Goal: Information Seeking & Learning: Compare options

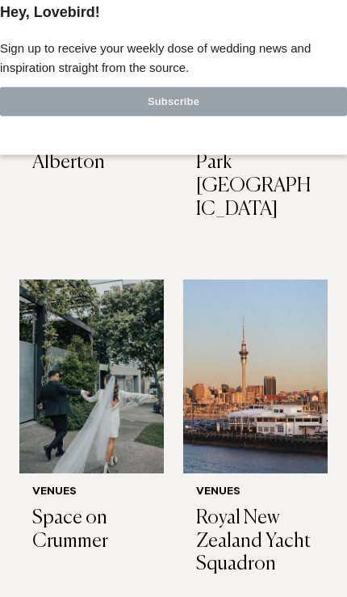
scroll to position [1704, 0]
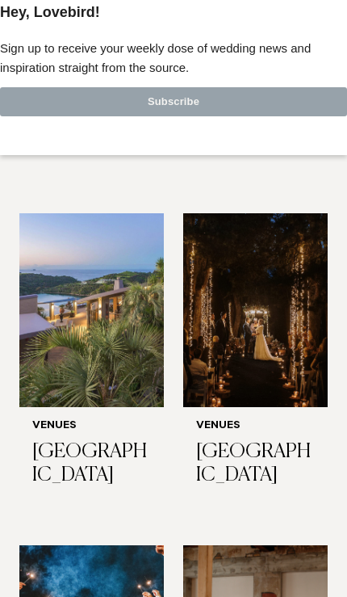
scroll to position [6328, 0]
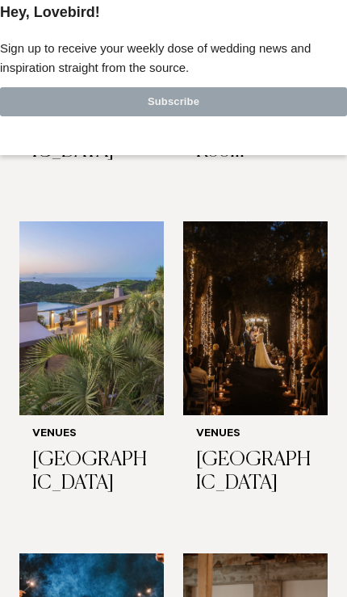
click at [93, 448] on h3 "[GEOGRAPHIC_DATA]" at bounding box center [91, 471] width 119 height 47
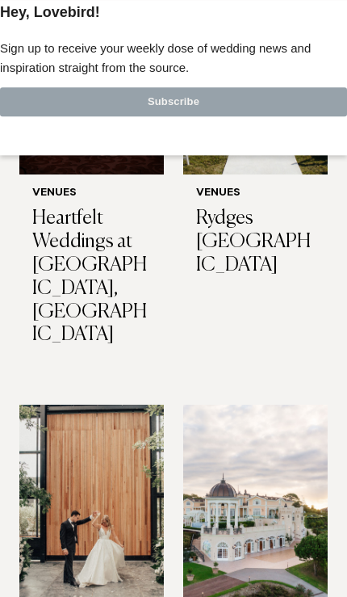
scroll to position [2707, 0]
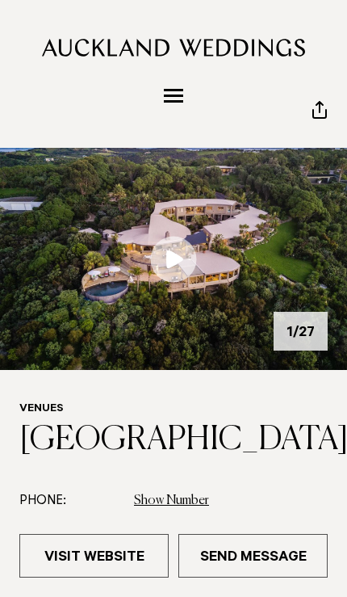
click at [173, 271] on link at bounding box center [173, 259] width 347 height 222
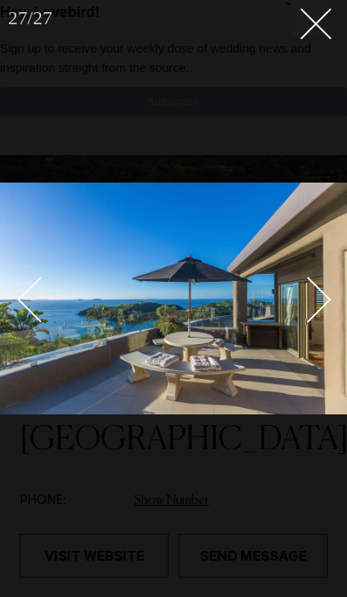
click at [321, 28] on line at bounding box center [316, 24] width 30 height 30
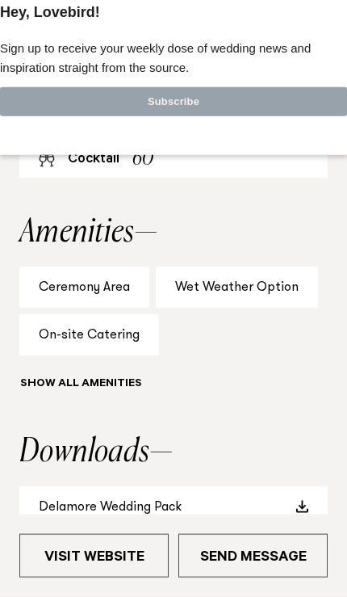
scroll to position [966, 0]
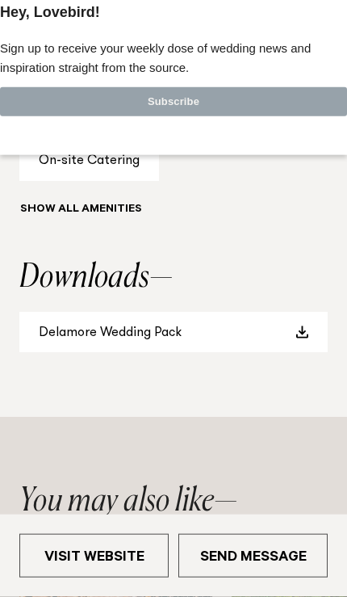
click at [308, 339] on span at bounding box center [302, 332] width 13 height 13
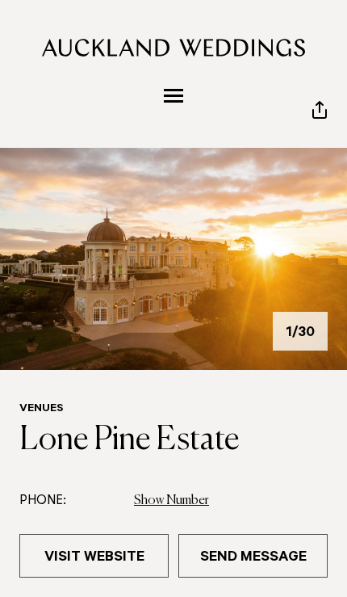
click at [216, 285] on img at bounding box center [173, 259] width 347 height 222
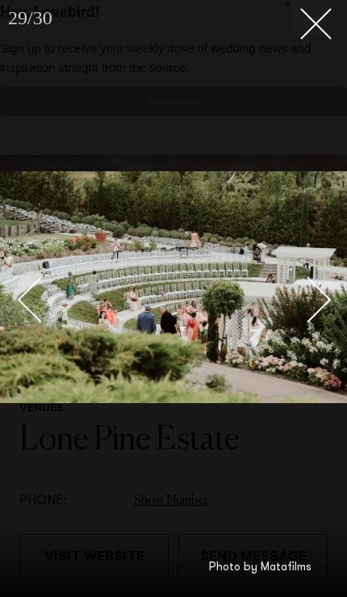
click at [317, 19] on icon at bounding box center [310, 17] width 19 height 19
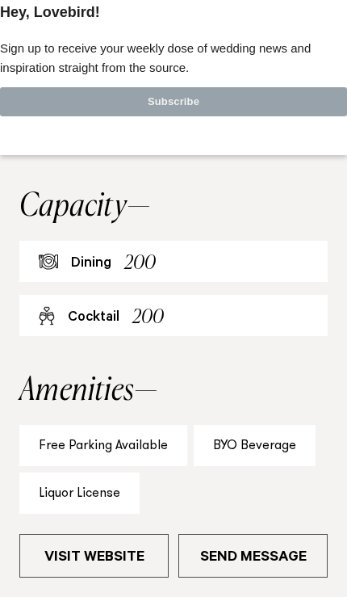
scroll to position [810, 0]
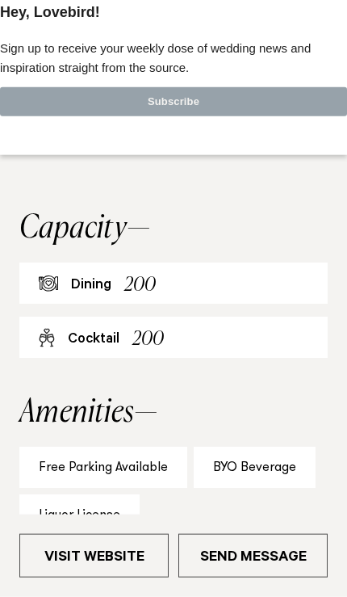
click at [96, 553] on link "Visit Website" at bounding box center [93, 556] width 149 height 44
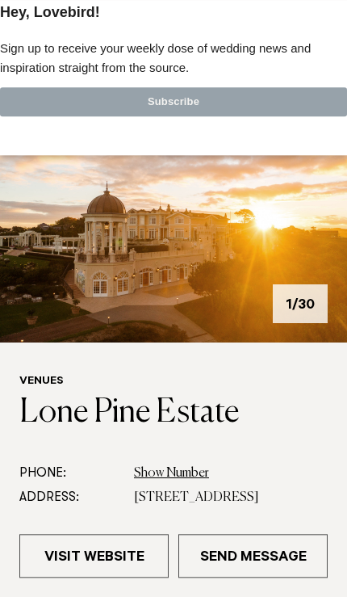
scroll to position [0, 0]
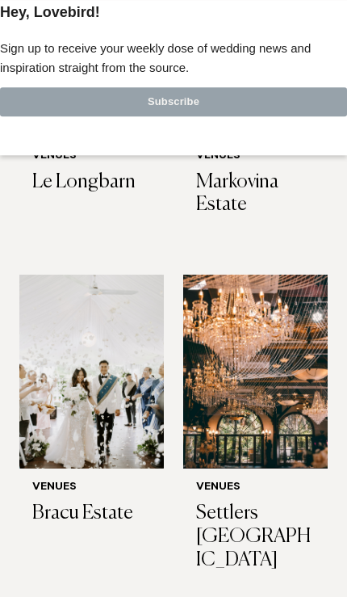
scroll to position [995, 0]
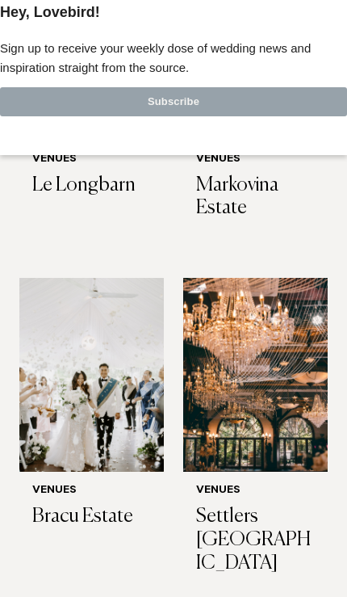
click at [215, 506] on h3 "Settlers [GEOGRAPHIC_DATA]" at bounding box center [255, 539] width 119 height 69
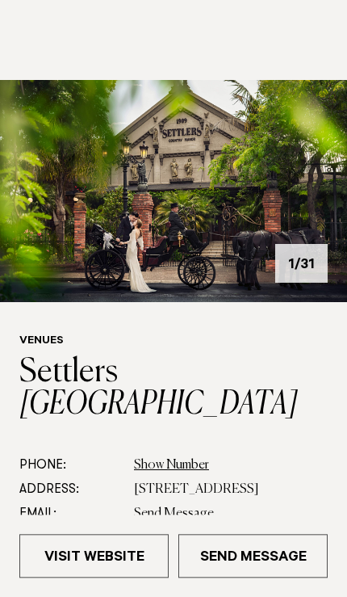
scroll to position [11, 0]
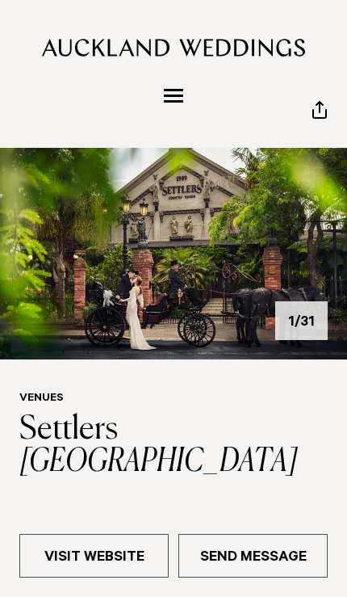
click at [320, 246] on img at bounding box center [173, 248] width 347 height 222
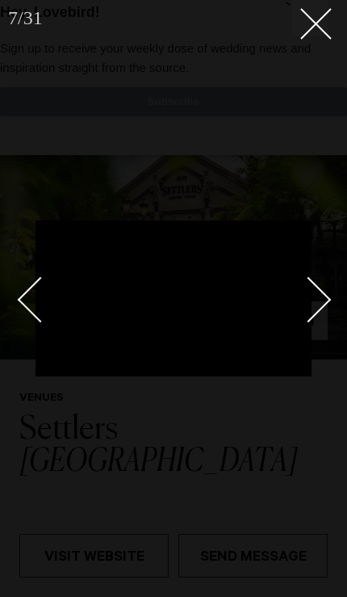
click at [323, 30] on line at bounding box center [316, 24] width 30 height 30
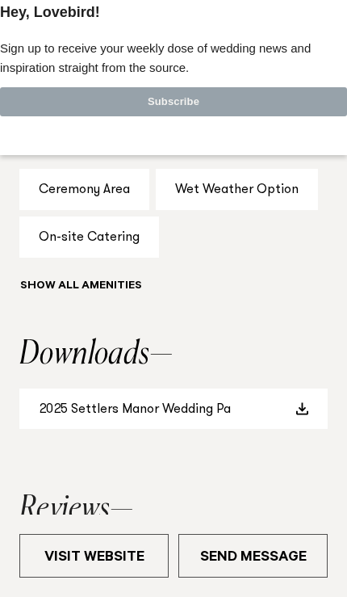
scroll to position [1095, 0]
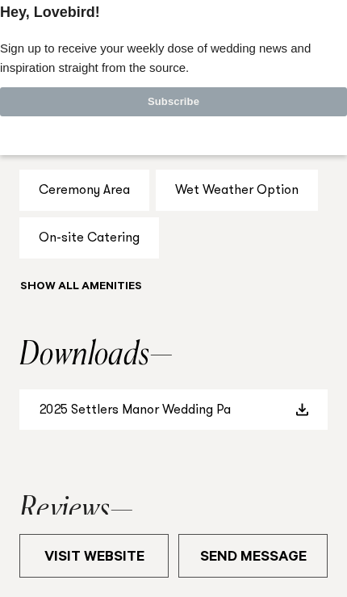
click at [120, 394] on link "2025 Settlers Manor Wedding Pa" at bounding box center [173, 409] width 309 height 41
